Goal: Task Accomplishment & Management: Use online tool/utility

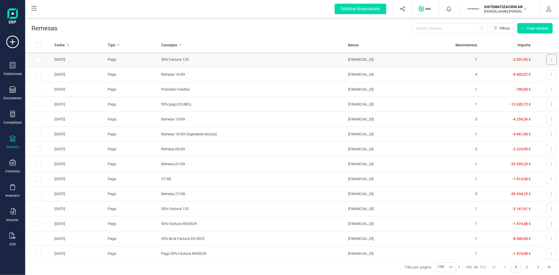
click at [547, 58] on button at bounding box center [552, 59] width 10 height 10
click at [526, 74] on span "Descargar documento" at bounding box center [535, 72] width 36 height 5
click at [411, 40] on th "Banco" at bounding box center [386, 45] width 80 height 14
click at [542, 72] on td "Descargar documento" at bounding box center [546, 74] width 26 height 15
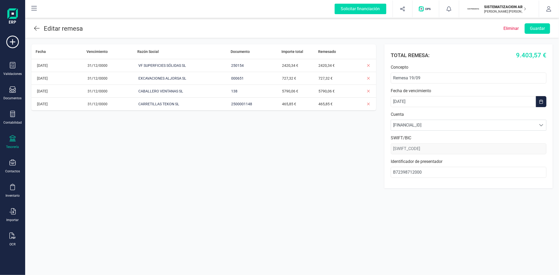
click at [37, 27] on icon at bounding box center [37, 28] width 6 height 6
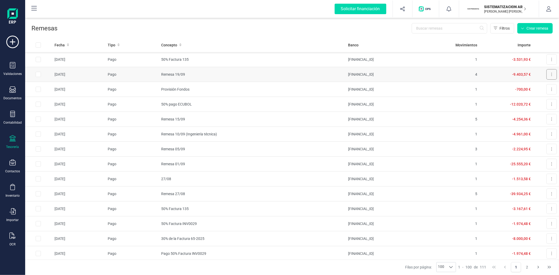
click at [548, 75] on button at bounding box center [552, 74] width 10 height 10
click at [530, 89] on span "Descargar documento" at bounding box center [535, 87] width 36 height 5
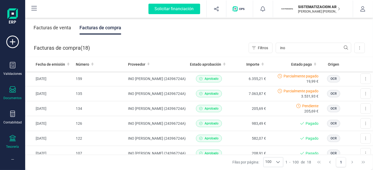
click at [8, 139] on div "Tesorería" at bounding box center [12, 142] width 21 height 14
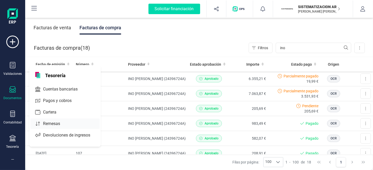
click at [56, 121] on span "Remesas" at bounding box center [55, 124] width 29 height 6
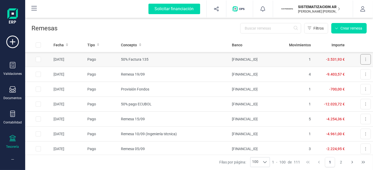
click at [360, 60] on button at bounding box center [365, 59] width 10 height 10
click at [342, 69] on button "Descargar documento" at bounding box center [346, 72] width 50 height 10
click at [361, 72] on button at bounding box center [365, 74] width 10 height 10
click at [342, 87] on span "Descargar documento" at bounding box center [348, 87] width 36 height 5
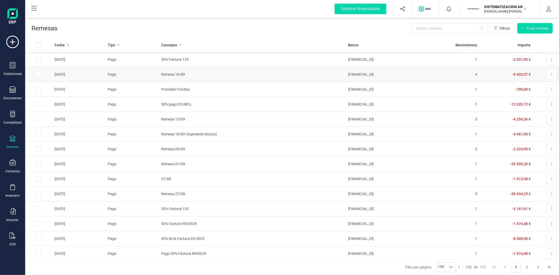
click at [37, 74] on input "Row Selected 498da390-35c4-4b75-9d23-04a26c5b1430" at bounding box center [38, 74] width 5 height 5
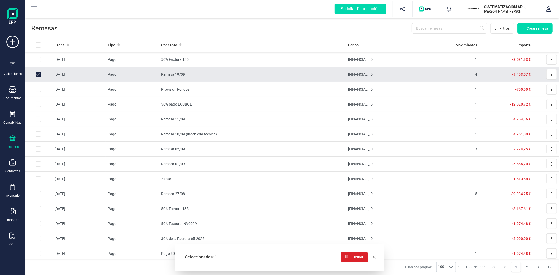
click at [39, 74] on input "Row Unselected 498da390-35c4-4b75-9d23-04a26c5b1430" at bounding box center [38, 74] width 5 height 5
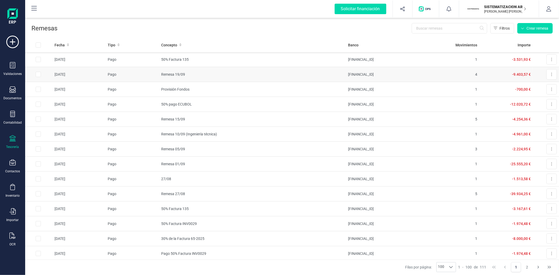
click at [37, 77] on input "Row Selected 498da390-35c4-4b75-9d23-04a26c5b1430" at bounding box center [38, 74] width 5 height 5
checkbox input "true"
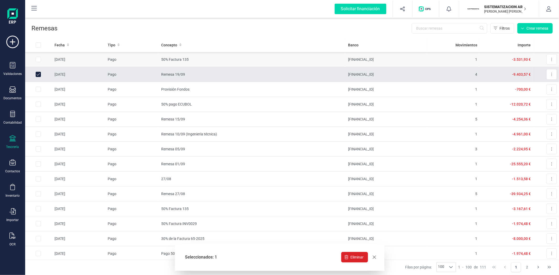
click at [38, 59] on input "Row Selected b4bc41c7-3ebf-4ed0-963f-eb35d9ae4c18" at bounding box center [38, 59] width 5 height 5
checkbox input "true"
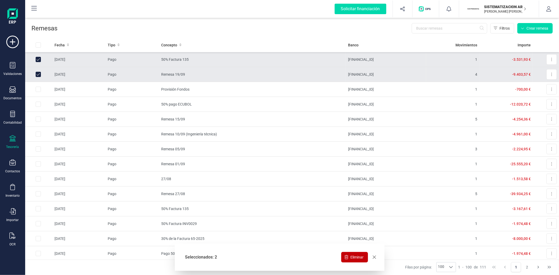
click at [358, 170] on span "Eliminar" at bounding box center [357, 257] width 13 height 5
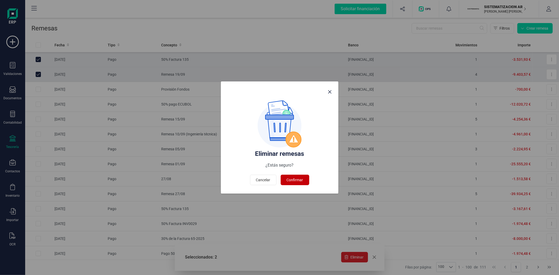
click at [296, 170] on span "Confirmar" at bounding box center [295, 180] width 17 height 5
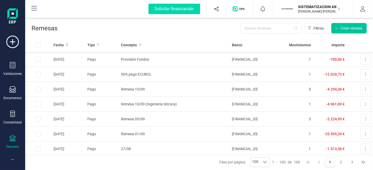
click at [342, 31] on button "Crear remesa" at bounding box center [348, 28] width 35 height 10
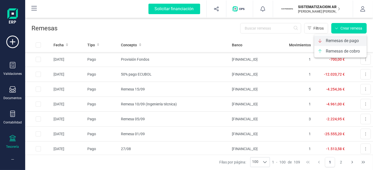
click at [338, 42] on span "Remesas de pago" at bounding box center [342, 41] width 33 height 6
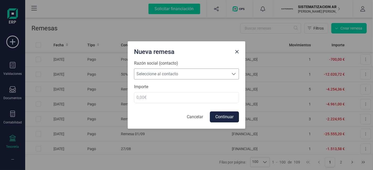
click at [172, 75] on span "Seleccione al contacto" at bounding box center [181, 74] width 94 height 10
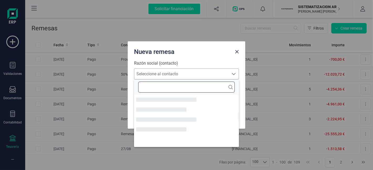
scroll to position [3, 23]
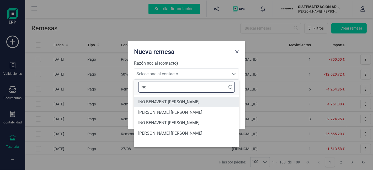
type input "ino"
click at [165, 106] on li "INO BENAVENT [PERSON_NAME]" at bounding box center [186, 102] width 105 height 10
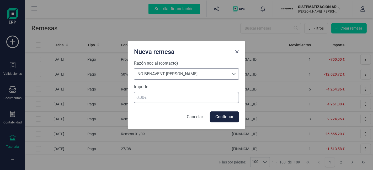
click at [174, 100] on input "number" at bounding box center [186, 97] width 105 height 11
click at [148, 96] on input "number" at bounding box center [186, 97] width 105 height 11
click at [142, 96] on input "number" at bounding box center [186, 97] width 105 height 11
type input "3531.93"
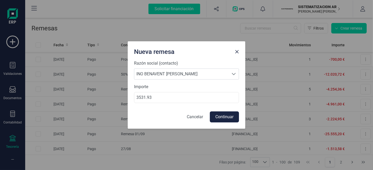
click at [227, 119] on button "Continuar" at bounding box center [224, 117] width 29 height 11
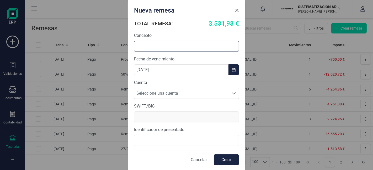
click at [150, 45] on input "text" at bounding box center [186, 46] width 105 height 11
type input "%"
click at [163, 47] on input "50%" at bounding box center [186, 46] width 105 height 11
click at [160, 46] on input "50%" at bounding box center [186, 46] width 105 height 11
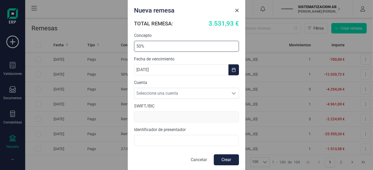
click at [160, 46] on input "50%" at bounding box center [186, 46] width 105 height 11
type input "50% 135"
click at [202, 90] on span "Seleccione una cuenta" at bounding box center [181, 93] width 94 height 10
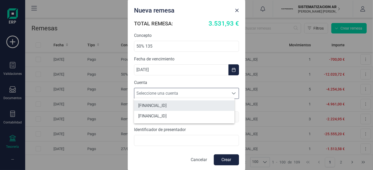
click at [196, 108] on li "[FINANCIAL_ID]" at bounding box center [184, 106] width 100 height 10
type input "BKBKESMM"
type input "B72398712000"
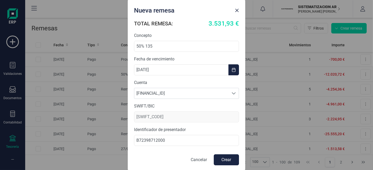
click at [217, 158] on button "Crear" at bounding box center [226, 160] width 25 height 11
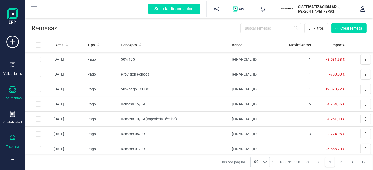
click at [11, 93] on div at bounding box center [12, 91] width 6 height 8
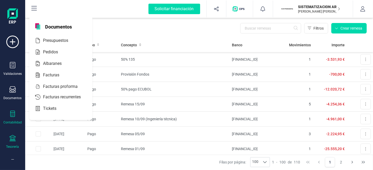
click at [7, 113] on div "Contabilidad" at bounding box center [12, 118] width 21 height 14
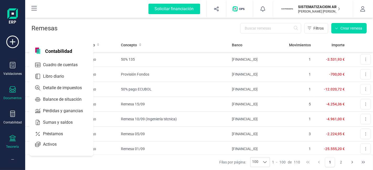
click at [10, 89] on icon at bounding box center [12, 90] width 6 height 6
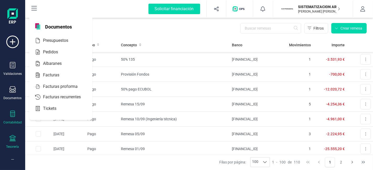
click at [13, 114] on icon at bounding box center [12, 114] width 5 height 6
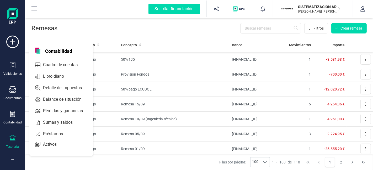
click at [12, 140] on icon at bounding box center [12, 138] width 6 height 6
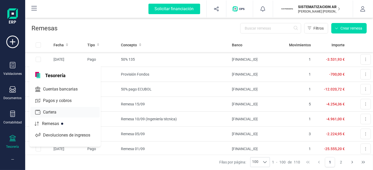
click at [59, 112] on div at bounding box center [59, 112] width 2 height 2
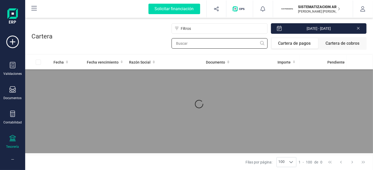
click at [225, 41] on input "text" at bounding box center [220, 43] width 96 height 10
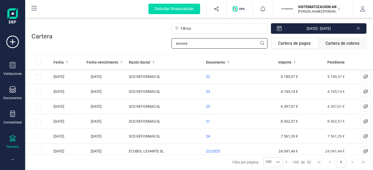
click at [211, 44] on input "excava" at bounding box center [220, 43] width 96 height 10
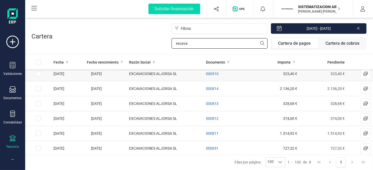
scroll to position [34, 0]
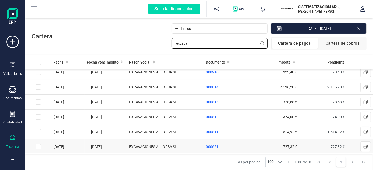
type input "excava"
click at [39, 149] on td at bounding box center [38, 147] width 26 height 15
click at [38, 146] on input "Row Selected 43361788-49e1-4d13-a1ac-b989a90147e6" at bounding box center [38, 147] width 5 height 5
checkbox input "true"
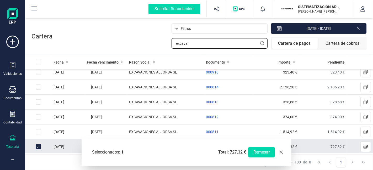
drag, startPoint x: 198, startPoint y: 42, endPoint x: 166, endPoint y: 46, distance: 31.7
click at [166, 46] on div "Filtros 01/01/2025 - 19/09/2025 excava Cartera de pagos Cartera de cobros" at bounding box center [209, 36] width 314 height 27
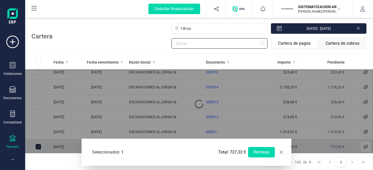
scroll to position [0, 0]
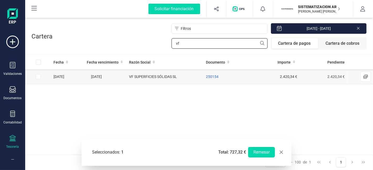
type input "vf"
click at [37, 77] on input "Row Selected 09d23d23-b786-4647-bcc4-a4e63d5849de" at bounding box center [38, 76] width 5 height 5
checkbox input "true"
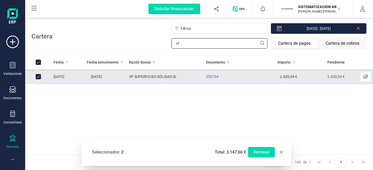
drag, startPoint x: 185, startPoint y: 42, endPoint x: 161, endPoint y: 45, distance: 24.3
click at [161, 45] on div "Filtros 01/01/2025 - 19/09/2025 vf Cartera de pagos Cartera de cobros" at bounding box center [209, 36] width 314 height 27
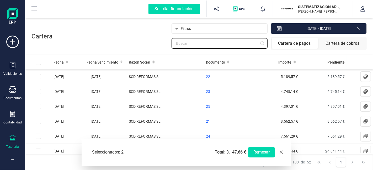
checkbox input "false"
click at [199, 40] on input "caba" at bounding box center [220, 43] width 96 height 10
click at [194, 43] on input "caba" at bounding box center [220, 43] width 96 height 10
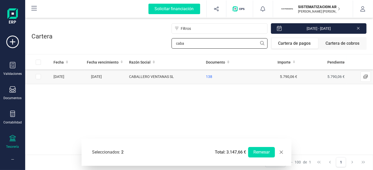
type input "caba"
click at [42, 79] on td at bounding box center [38, 77] width 26 height 15
click at [37, 78] on input "Row Selected 111371ce-8c0d-4a97-82cf-869f174d546f" at bounding box center [38, 76] width 5 height 5
checkbox input "true"
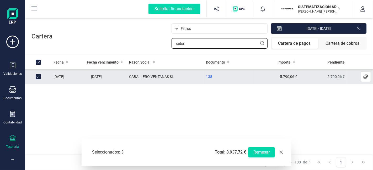
drag, startPoint x: 201, startPoint y: 39, endPoint x: 150, endPoint y: 43, distance: 51.0
click at [150, 43] on div "Filtros 01/01/2025 - 19/09/2025 caba Cartera de pagos Cartera de cobros" at bounding box center [209, 36] width 314 height 27
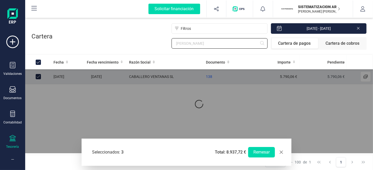
type input "carre"
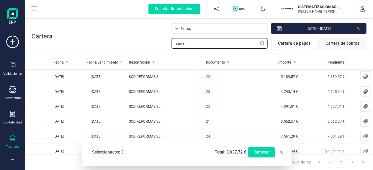
checkbox input "false"
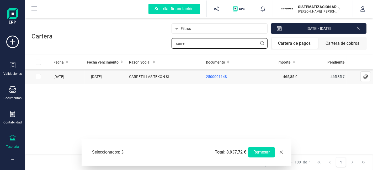
type input "carre"
click at [39, 78] on input "Row Selected 99a0a91b-bd03-488d-afc1-575733deca67" at bounding box center [38, 76] width 5 height 5
checkbox input "true"
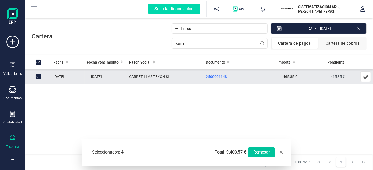
click at [265, 151] on button "Remesar" at bounding box center [261, 152] width 27 height 10
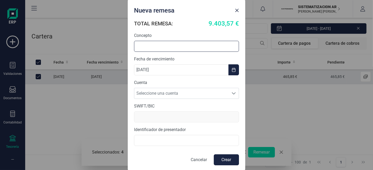
click at [149, 45] on input "text" at bounding box center [186, 46] width 105 height 11
type input "Remesa 19/09"
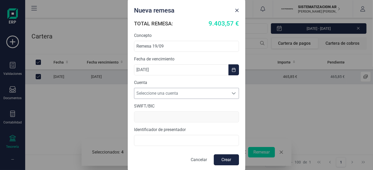
click at [152, 91] on span "Seleccione una cuenta" at bounding box center [181, 93] width 94 height 10
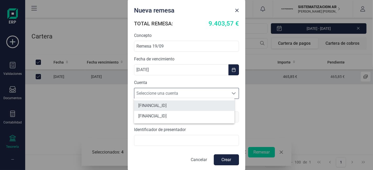
click at [160, 103] on li "[FINANCIAL_ID]" at bounding box center [184, 106] width 100 height 10
type input "BKBKESMM"
type input "B72398712000"
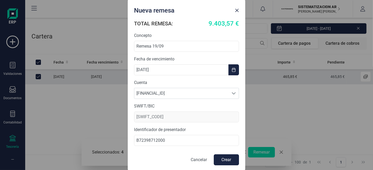
click at [221, 159] on button "Crear" at bounding box center [226, 160] width 25 height 11
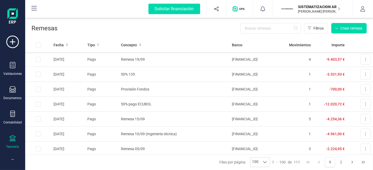
drag, startPoint x: 361, startPoint y: 61, endPoint x: 337, endPoint y: 70, distance: 26.0
click at [197, 54] on td "Remesa 19/09" at bounding box center [174, 59] width 111 height 15
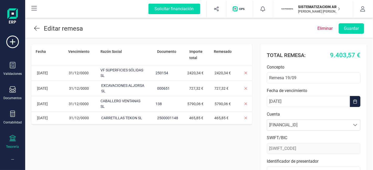
click at [38, 27] on icon at bounding box center [37, 28] width 6 height 6
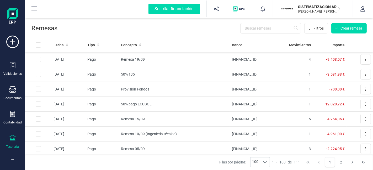
drag, startPoint x: 365, startPoint y: 61, endPoint x: 221, endPoint y: 27, distance: 147.7
click at [221, 27] on div "Filtros Crear remesa" at bounding box center [211, 28] width 309 height 10
click at [362, 60] on button at bounding box center [365, 59] width 10 height 10
click at [351, 71] on span "Descargar documento" at bounding box center [348, 72] width 36 height 5
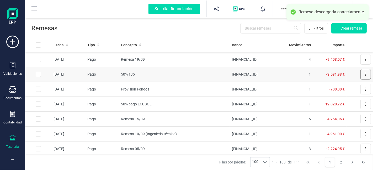
click at [363, 73] on button at bounding box center [365, 74] width 10 height 10
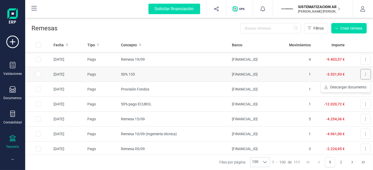
click at [362, 73] on button at bounding box center [365, 74] width 10 height 10
click at [362, 75] on button at bounding box center [365, 74] width 10 height 10
click at [342, 87] on span "Descargar documento" at bounding box center [348, 87] width 36 height 5
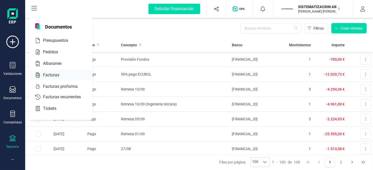
click at [57, 76] on span "Facturas" at bounding box center [55, 75] width 28 height 6
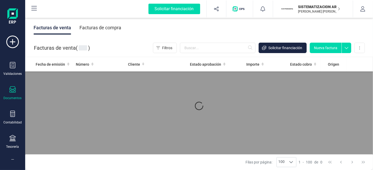
click at [106, 34] on div "Facturas de compra" at bounding box center [100, 28] width 42 height 14
click at [105, 28] on div "Facturas de compra" at bounding box center [100, 28] width 42 height 14
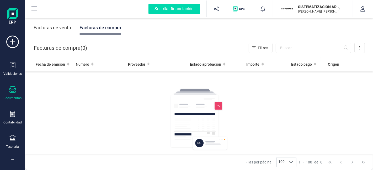
click at [109, 29] on div "Facturas de compra" at bounding box center [100, 28] width 42 height 14
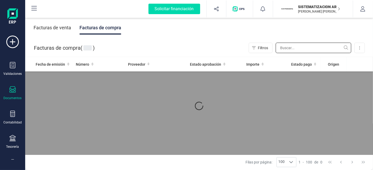
click at [288, 48] on input "text" at bounding box center [314, 48] width 76 height 10
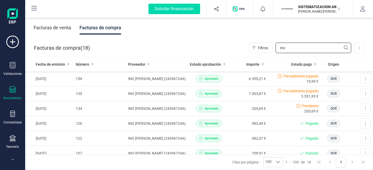
type input "ino"
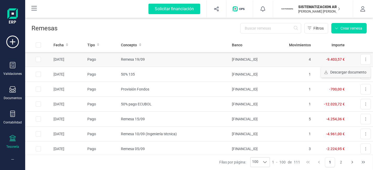
click at [342, 72] on span "Descargar documento" at bounding box center [348, 72] width 36 height 5
click at [210, 29] on div "Filtros Crear remesa" at bounding box center [211, 28] width 309 height 10
click at [360, 73] on button at bounding box center [365, 74] width 10 height 10
click at [347, 86] on span "Descargar documento" at bounding box center [348, 87] width 36 height 5
click at [362, 74] on button at bounding box center [365, 74] width 10 height 10
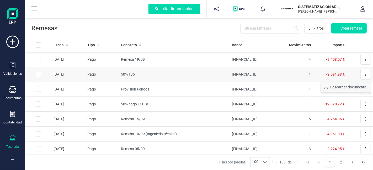
click at [344, 87] on span "Descargar documento" at bounding box center [348, 87] width 36 height 5
click at [354, 40] on th at bounding box center [360, 45] width 26 height 14
click at [360, 73] on button at bounding box center [365, 74] width 10 height 10
click at [349, 85] on span "Descargar documento" at bounding box center [348, 87] width 36 height 5
drag, startPoint x: 266, startPoint y: 76, endPoint x: 284, endPoint y: 74, distance: 17.5
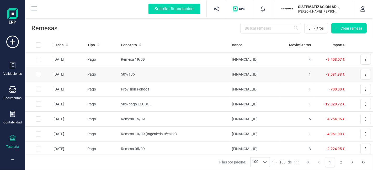
click at [284, 74] on td "1" at bounding box center [296, 74] width 34 height 15
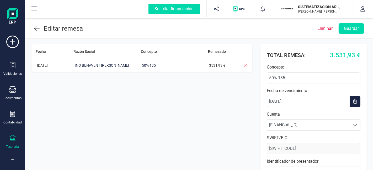
type input "[SWIFT_CODE]"
click at [37, 28] on icon at bounding box center [37, 28] width 6 height 6
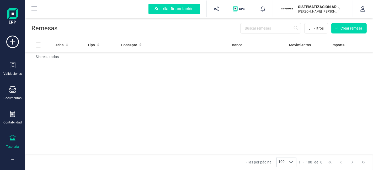
click at [35, 29] on p "Remesas" at bounding box center [44, 28] width 26 height 8
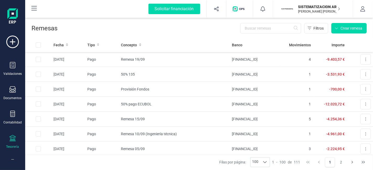
scroll to position [102, 0]
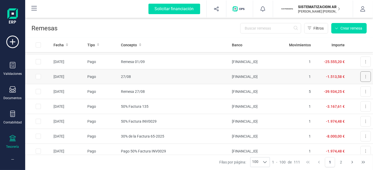
click at [365, 75] on icon at bounding box center [365, 77] width 1 height 4
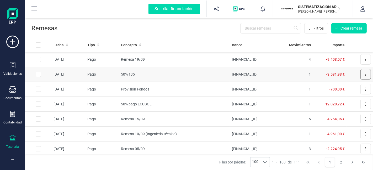
click at [365, 73] on icon at bounding box center [365, 74] width 1 height 4
click at [342, 86] on span "Descargar documento" at bounding box center [348, 87] width 36 height 5
drag, startPoint x: 360, startPoint y: 74, endPoint x: 236, endPoint y: 42, distance: 128.4
click at [236, 42] on th "Banco" at bounding box center [255, 45] width 50 height 14
click at [360, 76] on button at bounding box center [365, 74] width 10 height 10
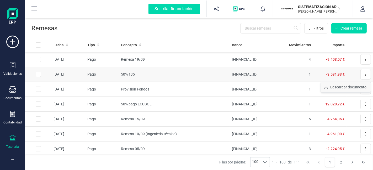
click at [329, 83] on button "Descargar documento" at bounding box center [346, 87] width 50 height 10
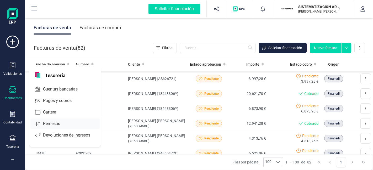
click at [52, 122] on span "Remesas" at bounding box center [55, 124] width 29 height 6
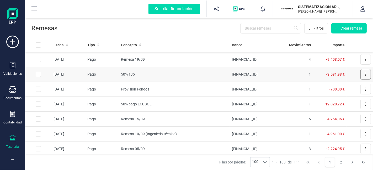
click at [360, 74] on button at bounding box center [365, 74] width 10 height 10
click at [337, 86] on span "Descargar documento" at bounding box center [348, 87] width 36 height 5
click at [365, 74] on icon at bounding box center [365, 74] width 1 height 4
click at [324, 86] on icon "Descargar documento" at bounding box center [326, 88] width 4 height 4
click at [288, 74] on td "1" at bounding box center [296, 74] width 34 height 15
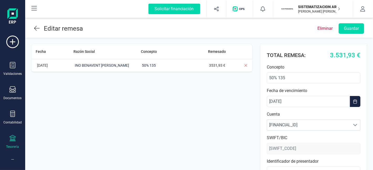
click at [37, 27] on icon at bounding box center [37, 28] width 6 height 6
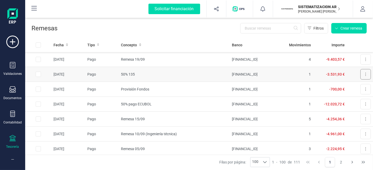
click at [365, 74] on icon at bounding box center [365, 74] width 1 height 4
click at [341, 75] on td "-3.531,93 €" at bounding box center [330, 74] width 34 height 15
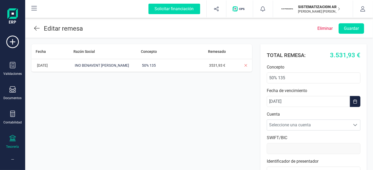
type input "BKBKESMM"
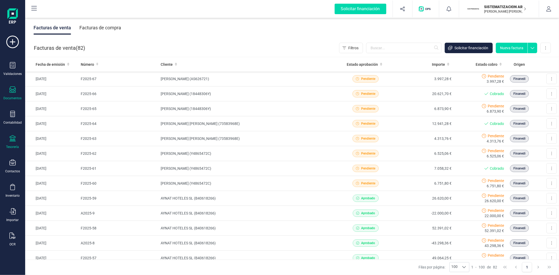
click at [13, 137] on icon at bounding box center [12, 138] width 6 height 6
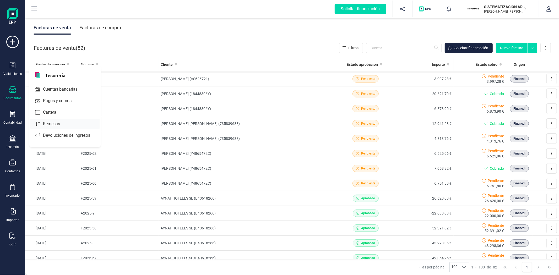
click at [53, 121] on div "Remesas" at bounding box center [64, 124] width 69 height 10
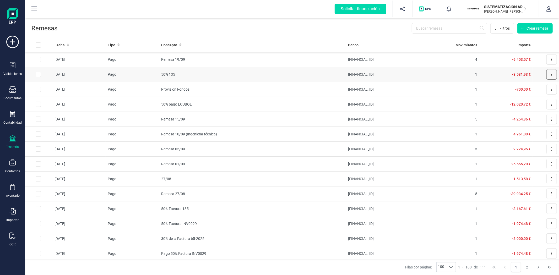
click at [547, 74] on button at bounding box center [552, 74] width 10 height 10
click at [532, 86] on span "Descargar documento" at bounding box center [535, 87] width 36 height 5
click at [551, 73] on button at bounding box center [552, 74] width 10 height 10
click at [517, 89] on span "Descargar documento" at bounding box center [535, 87] width 36 height 5
click at [549, 77] on button at bounding box center [552, 74] width 10 height 10
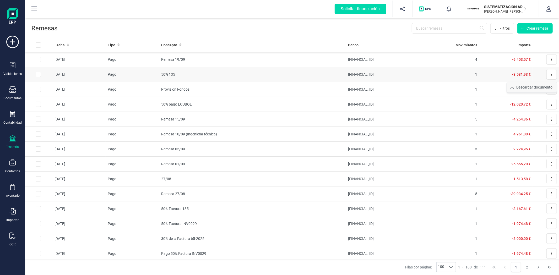
click at [527, 89] on span "Descargar documento" at bounding box center [535, 87] width 36 height 5
click at [552, 75] on icon at bounding box center [552, 74] width 1 height 4
click at [528, 90] on span "Descargar documento" at bounding box center [535, 87] width 36 height 5
click at [11, 143] on div "Tesorería" at bounding box center [12, 142] width 21 height 14
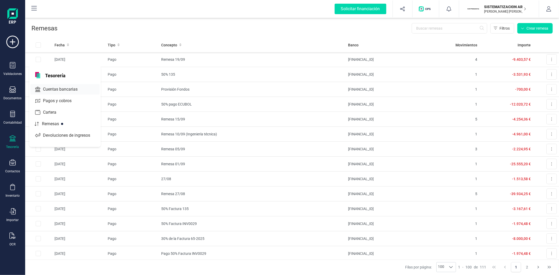
click at [54, 91] on span "Cuentas bancarias" at bounding box center [64, 89] width 46 height 6
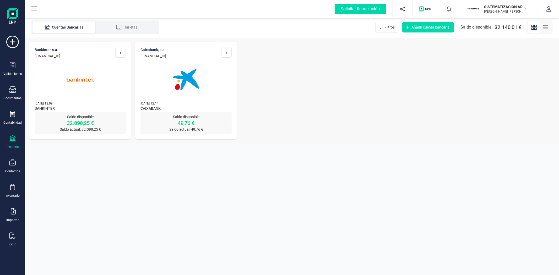
click at [62, 67] on img at bounding box center [80, 80] width 44 height 44
